Goal: Task Accomplishment & Management: Complete application form

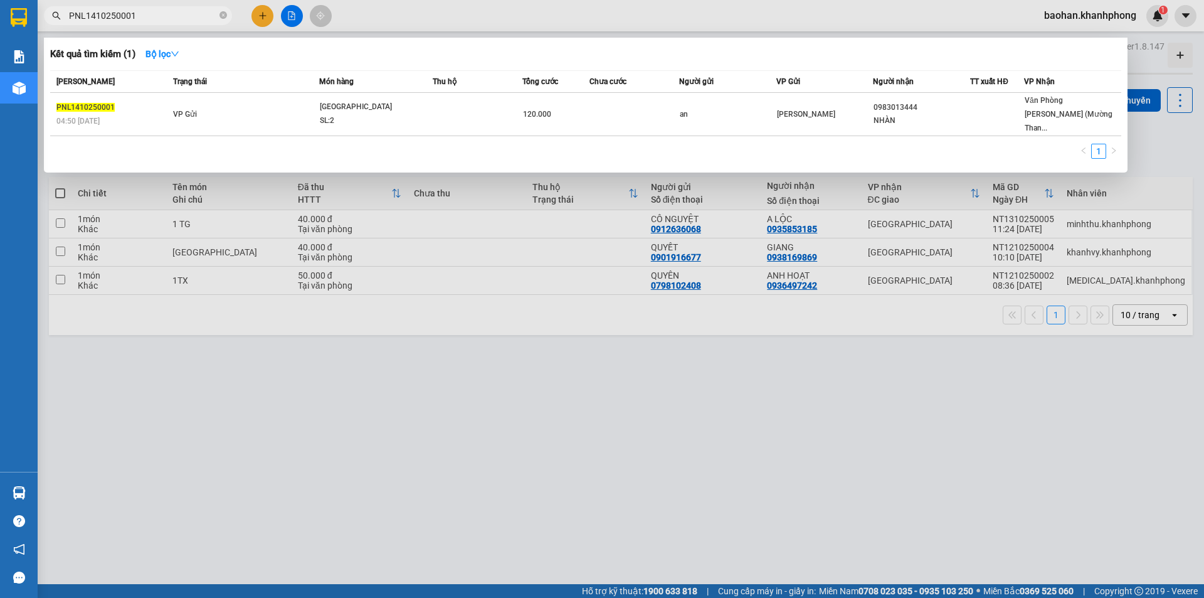
click at [269, 21] on div at bounding box center [602, 299] width 1204 height 598
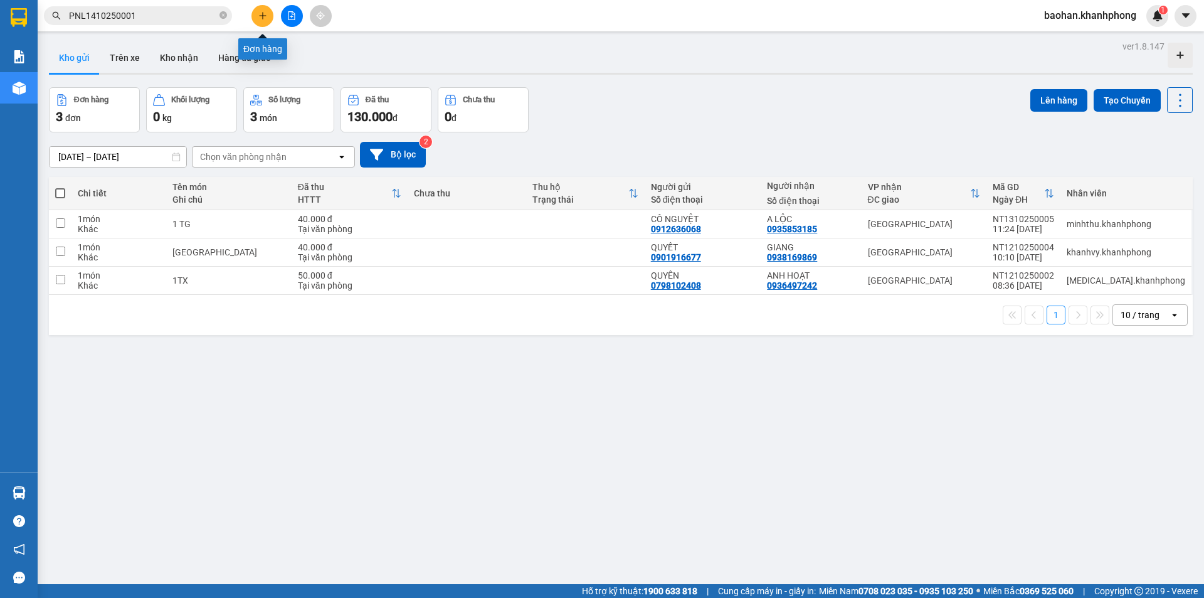
click at [269, 21] on button at bounding box center [262, 16] width 22 height 22
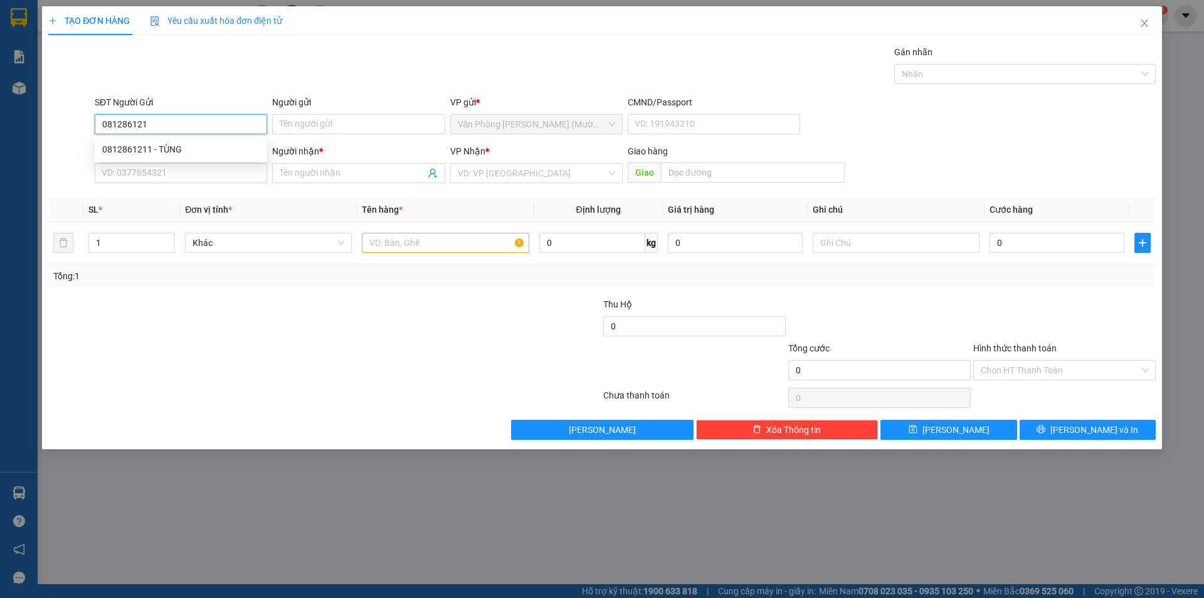
type input "0812861211"
click at [157, 150] on div "0812861211 - TÙNG" at bounding box center [180, 149] width 157 height 14
type input "TÙNG"
type input "0812861211"
click at [181, 174] on input "SĐT Người Nhận" at bounding box center [181, 173] width 172 height 20
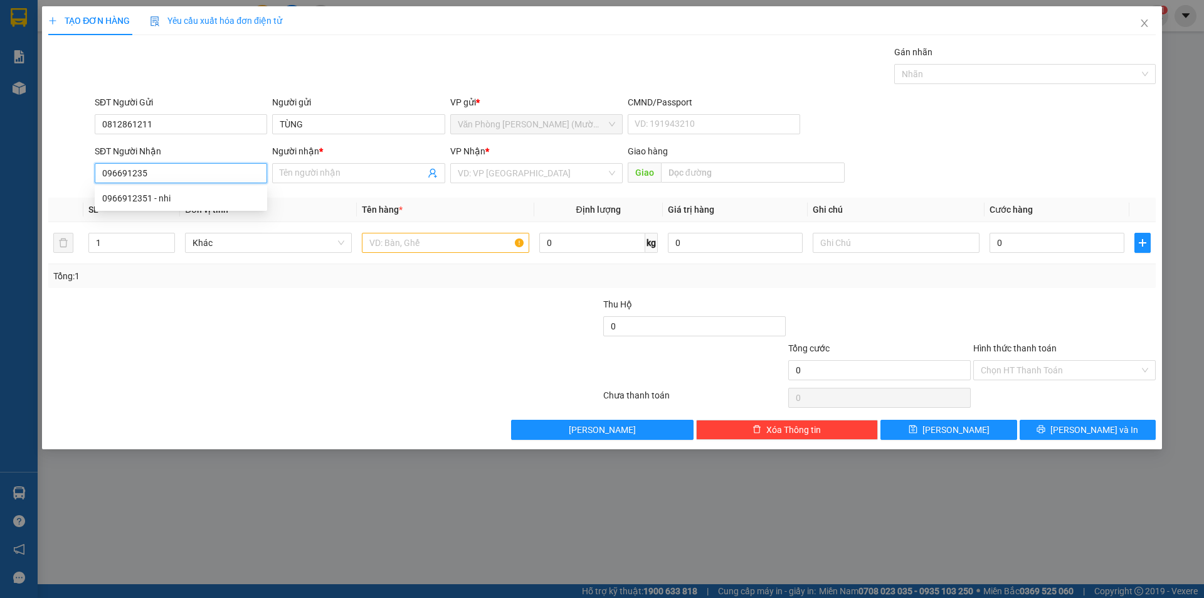
type input "0966912351"
click at [191, 206] on div "0966912351 - nhi" at bounding box center [181, 198] width 172 height 20
type input "nhi"
type input "0966912351"
click at [458, 238] on input "text" at bounding box center [445, 243] width 167 height 20
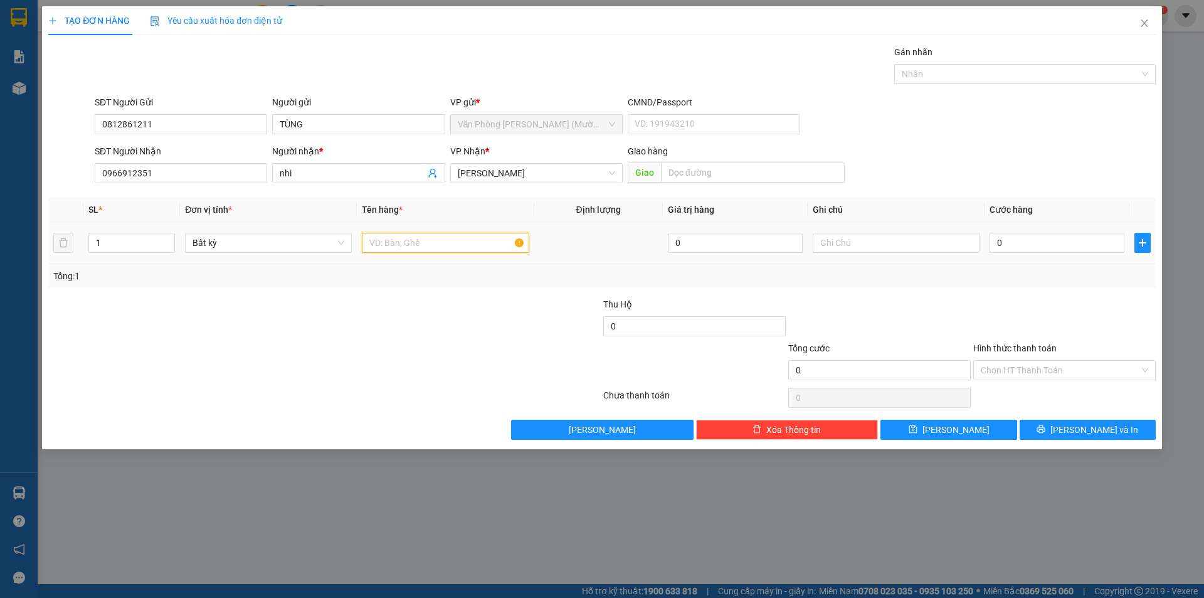
type input "H"
type input "KIỆN"
click at [1022, 243] on input "0" at bounding box center [1056, 243] width 135 height 20
type input "3"
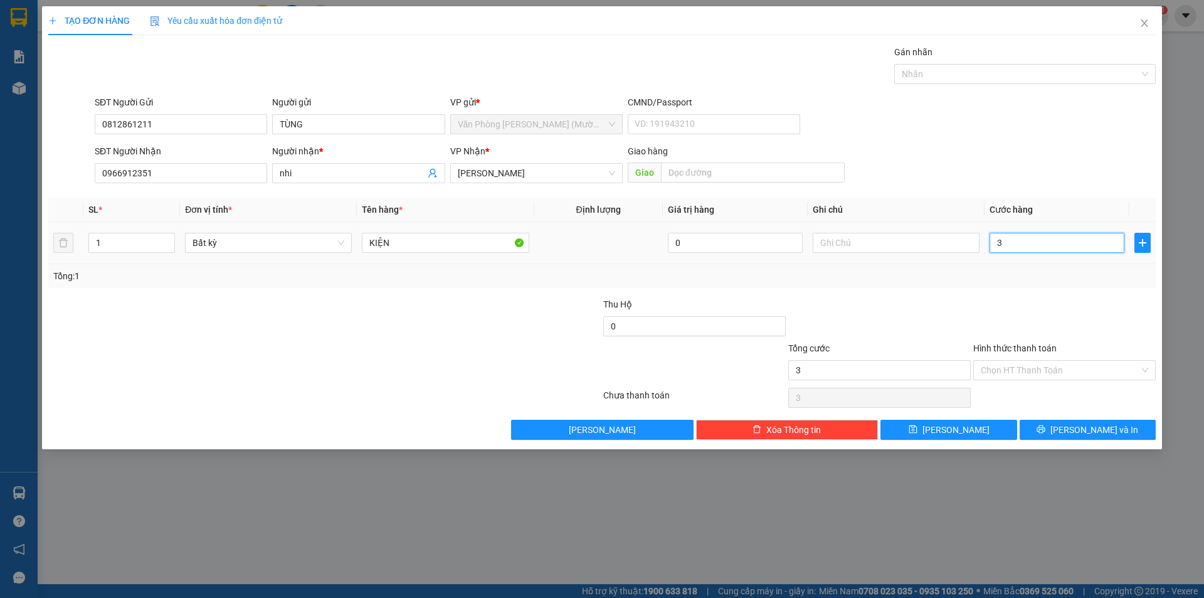
type input "3"
type input "30"
type input "30.000"
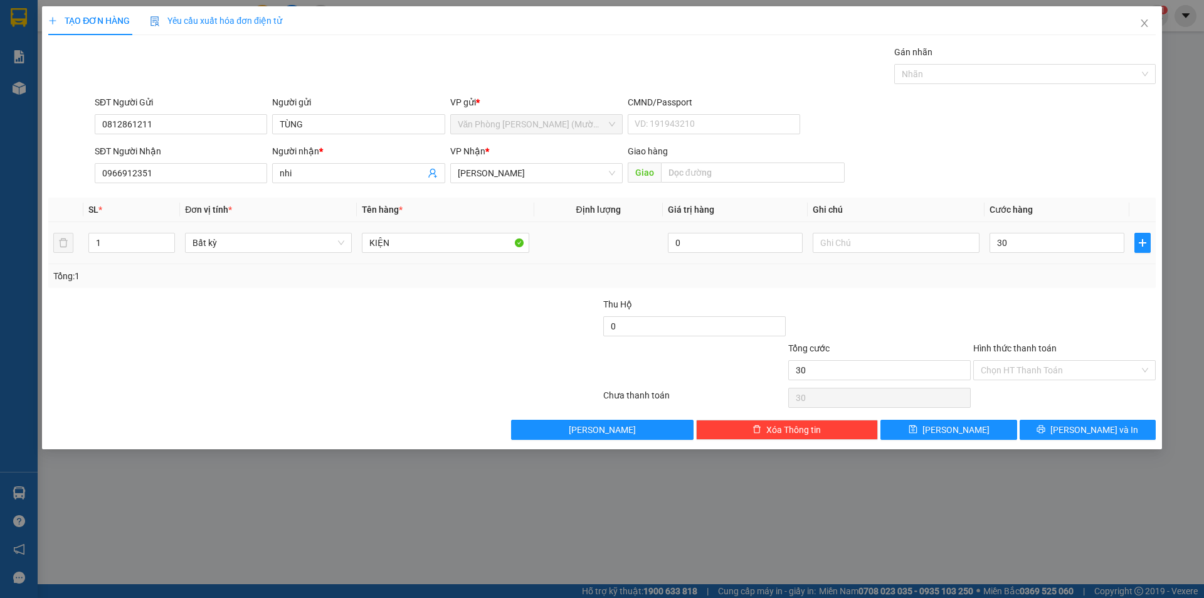
type input "30.000"
click at [1042, 317] on div at bounding box center [1064, 319] width 185 height 44
click at [1033, 363] on input "Hình thức thanh toán" at bounding box center [1060, 370] width 159 height 19
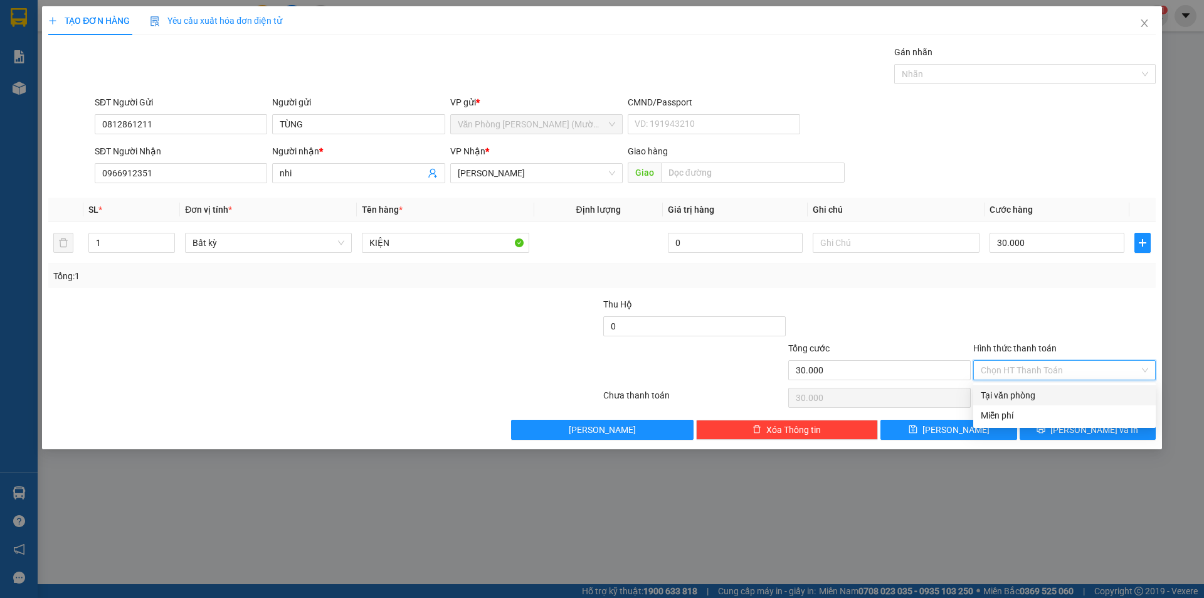
click at [1024, 395] on div "Tại văn phòng" at bounding box center [1064, 395] width 167 height 14
type input "0"
click at [1054, 438] on button "[PERSON_NAME] và In" at bounding box center [1087, 429] width 136 height 20
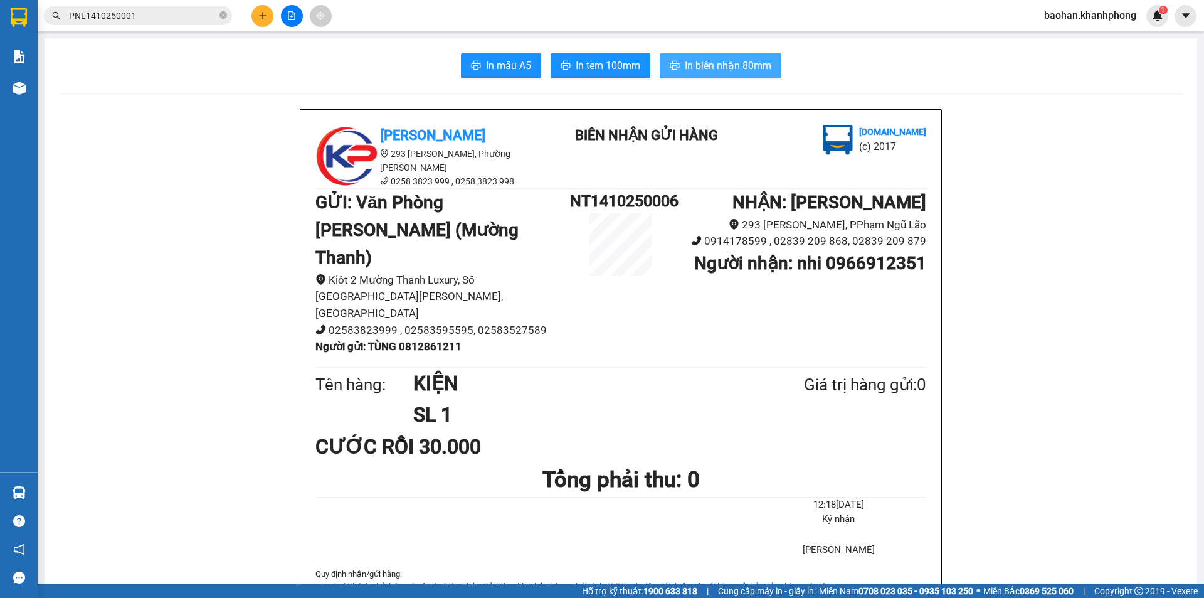
click at [747, 70] on span "In biên nhận 80mm" at bounding box center [728, 66] width 87 height 16
click at [508, 66] on span "In mẫu A5" at bounding box center [508, 66] width 45 height 16
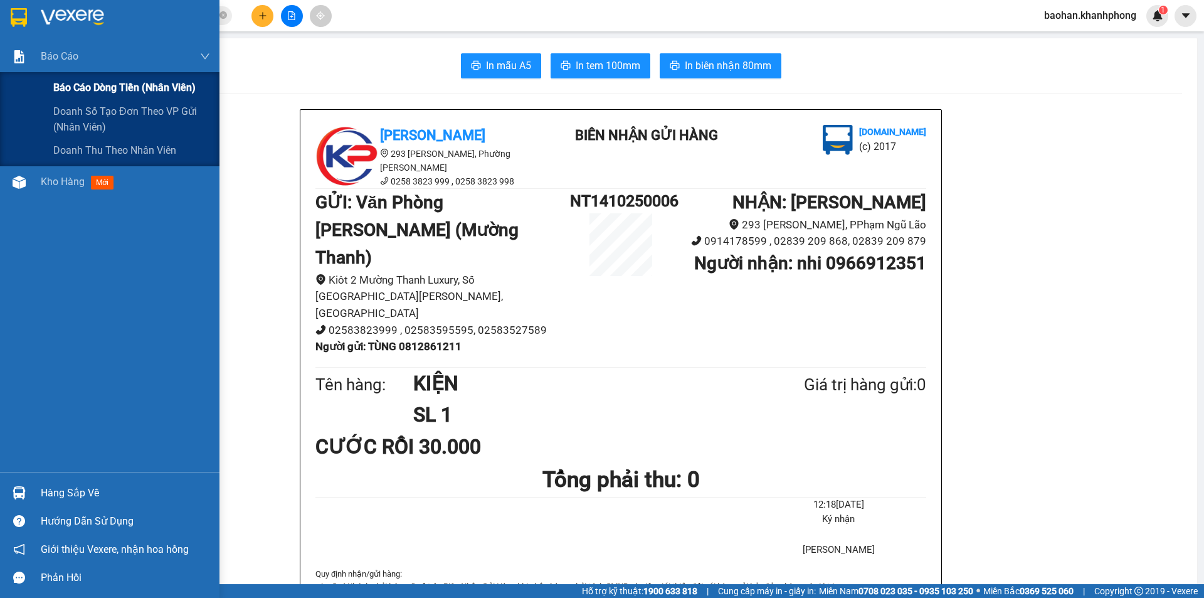
click at [61, 91] on span "Báo cáo dòng tiền (nhân viên)" at bounding box center [124, 88] width 142 height 16
